Goal: Find specific page/section: Find specific page/section

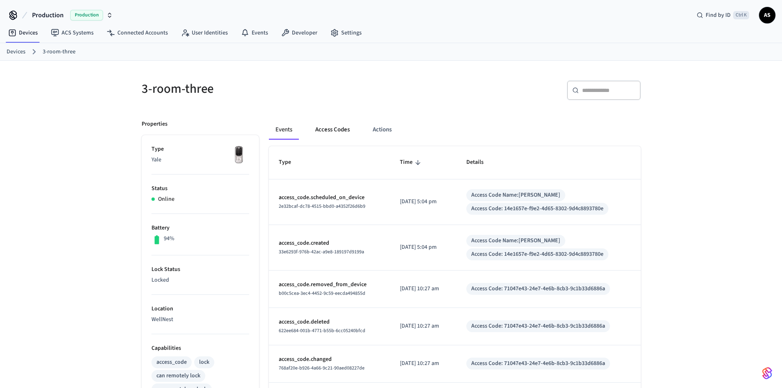
click at [334, 125] on button "Access Codes" at bounding box center [333, 130] width 48 height 20
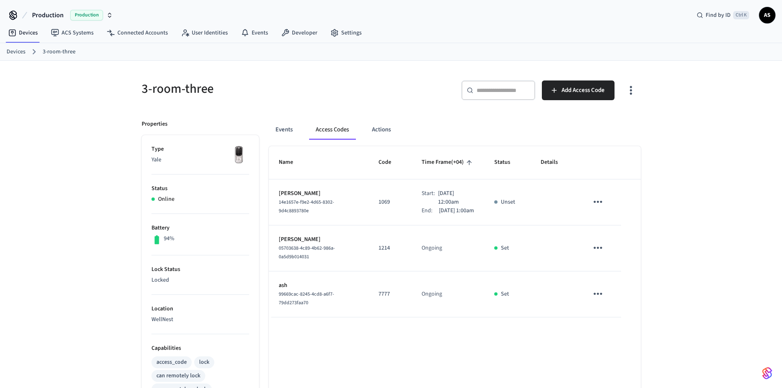
click at [23, 50] on link "Devices" at bounding box center [16, 52] width 19 height 9
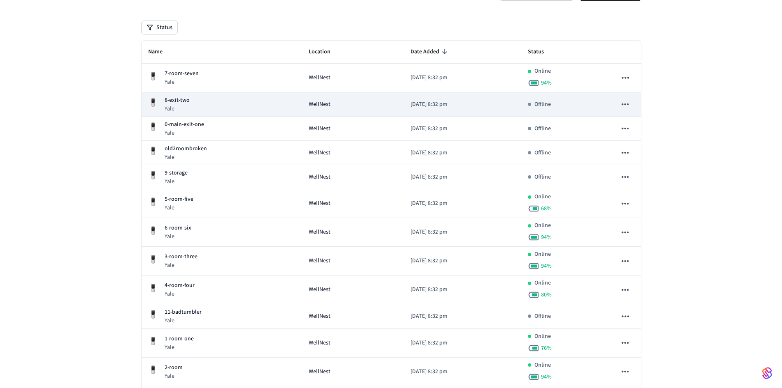
scroll to position [82, 0]
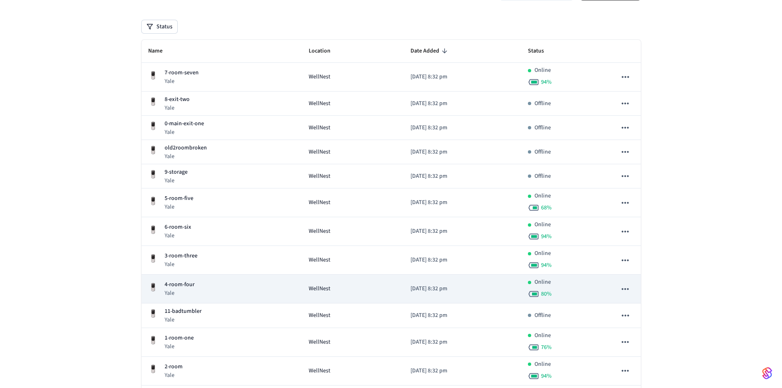
click at [196, 285] on div "4-room-four Yale" at bounding box center [221, 288] width 147 height 17
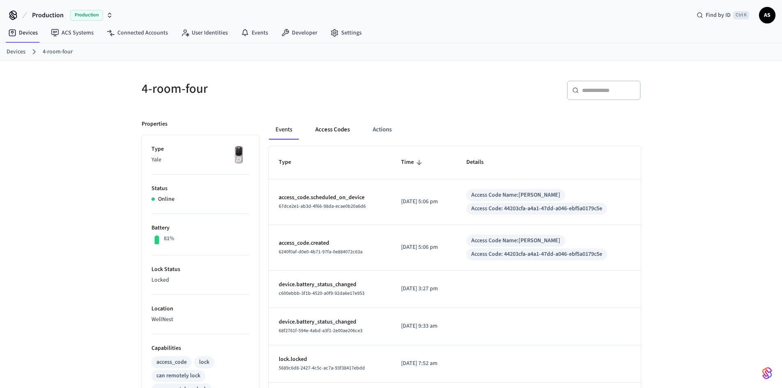
click at [324, 130] on button "Access Codes" at bounding box center [333, 130] width 48 height 20
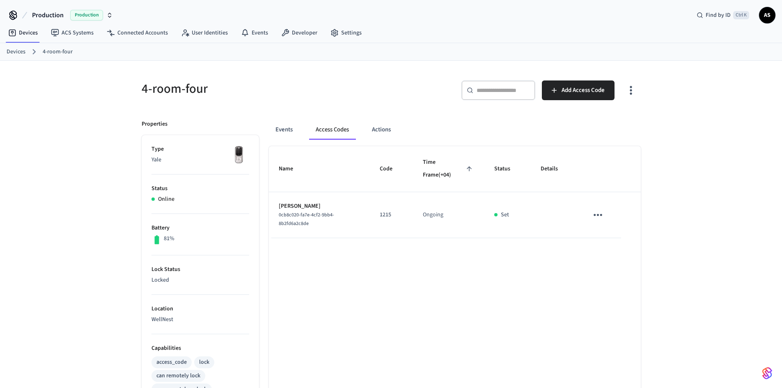
click at [21, 50] on link "Devices" at bounding box center [16, 52] width 19 height 9
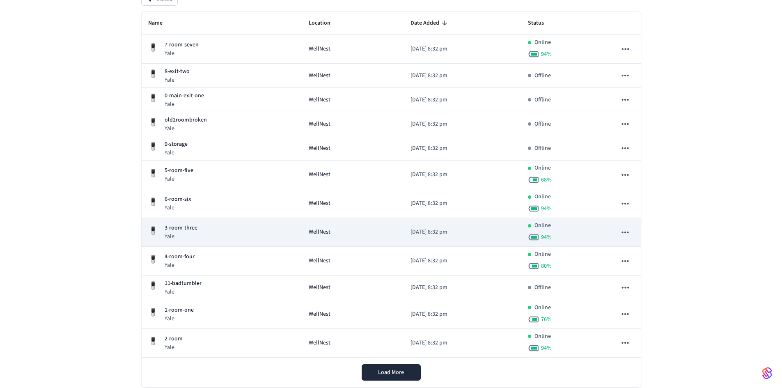
scroll to position [123, 0]
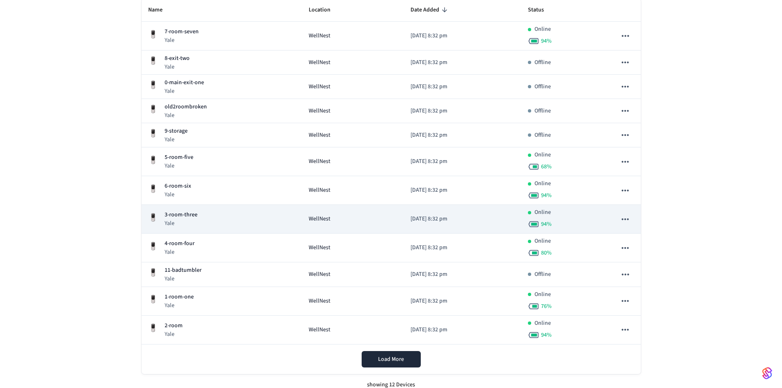
click at [205, 213] on div "3-room-three Yale" at bounding box center [221, 218] width 147 height 17
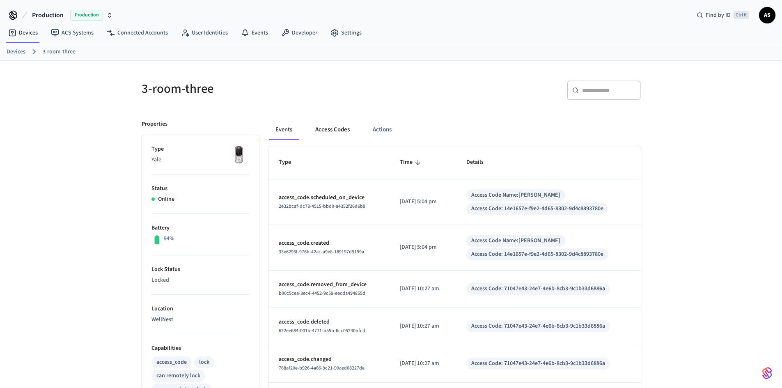
click at [338, 122] on button "Access Codes" at bounding box center [333, 130] width 48 height 20
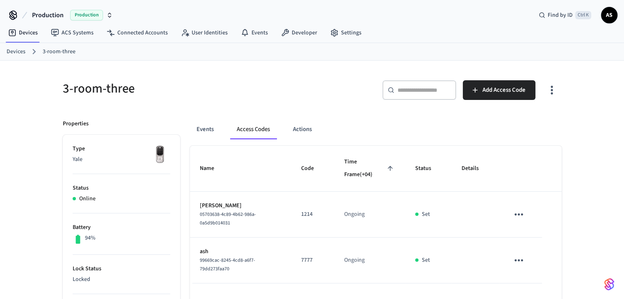
click at [427, 126] on div "Events Access Codes Actions" at bounding box center [376, 130] width 372 height 20
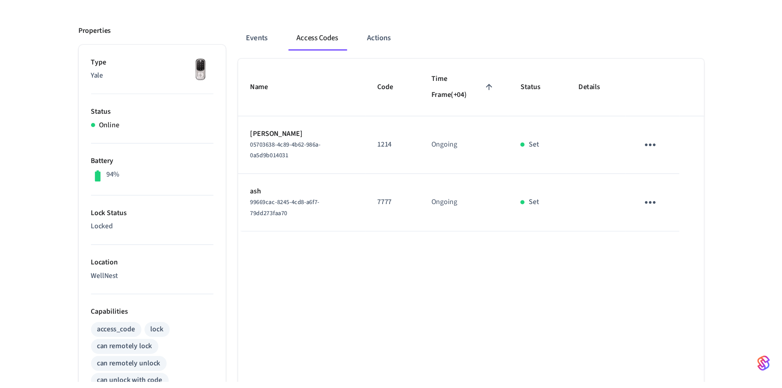
scroll to position [41, 0]
